Goal: Transaction & Acquisition: Download file/media

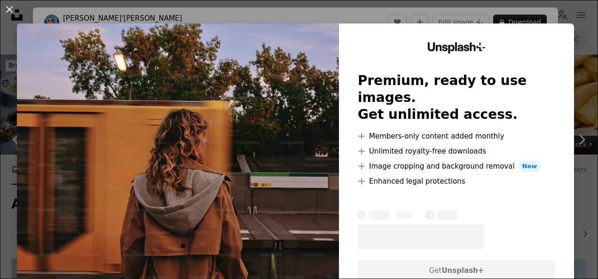
scroll to position [579, 0]
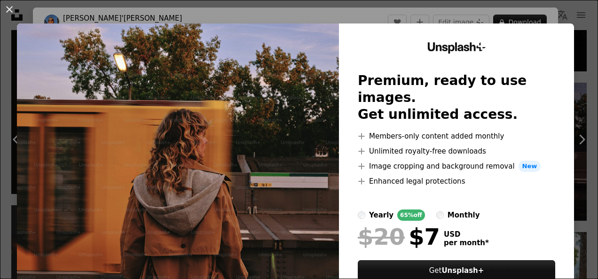
click at [256, 194] on img at bounding box center [178, 173] width 322 height 299
click at [323, 98] on img at bounding box center [178, 173] width 322 height 299
click at [574, 108] on div "An X shape Unsplash+ Premium, ready to use images. Get unlimited access. A plus…" at bounding box center [299, 139] width 598 height 279
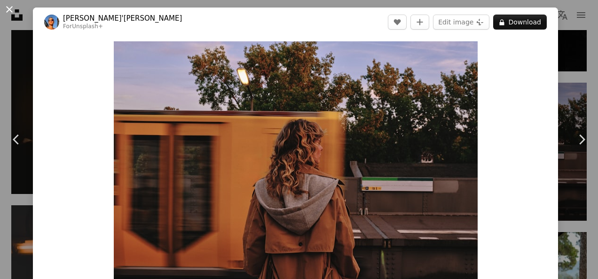
click at [8, 6] on button "An X shape" at bounding box center [9, 9] width 11 height 11
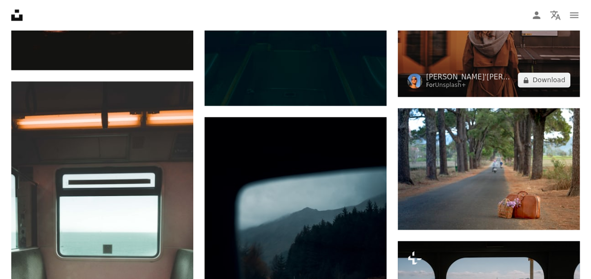
scroll to position [698, 0]
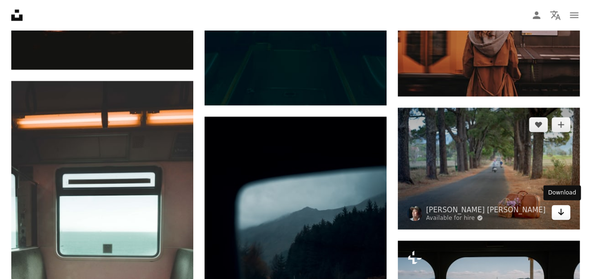
click at [563, 214] on icon "Arrow pointing down" at bounding box center [561, 211] width 8 height 11
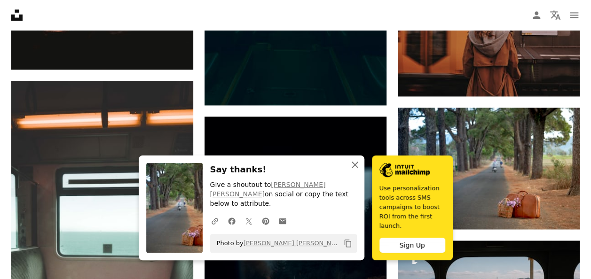
click at [353, 171] on icon "An X shape" at bounding box center [354, 164] width 11 height 11
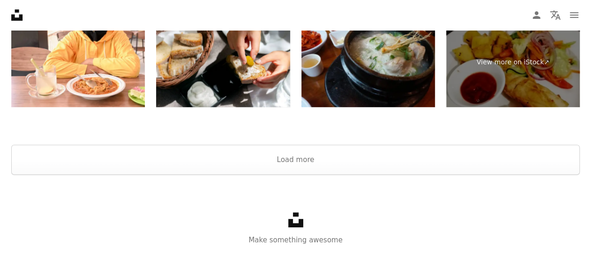
scroll to position [2031, 0]
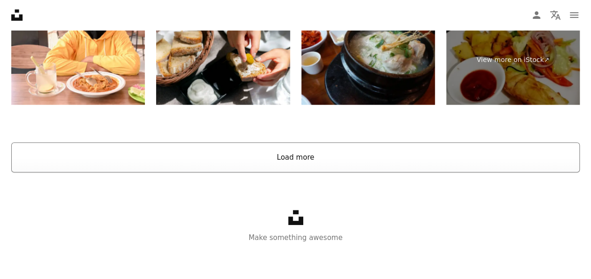
click at [324, 166] on button "Load more" at bounding box center [295, 157] width 569 height 30
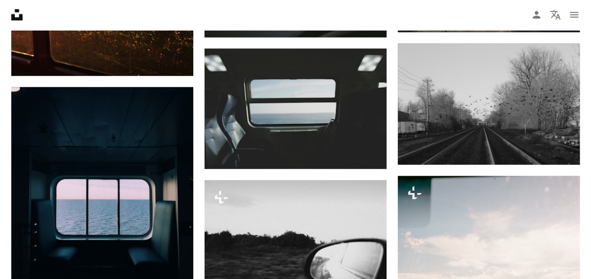
scroll to position [2668, 0]
